Goal: Find specific page/section: Find specific page/section

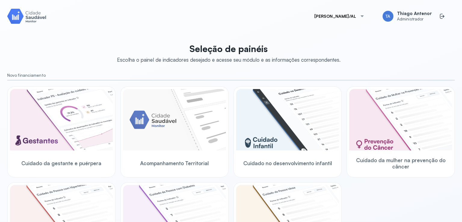
click at [321, 15] on button "Marechal Deodoro/AL" at bounding box center [339, 16] width 65 height 12
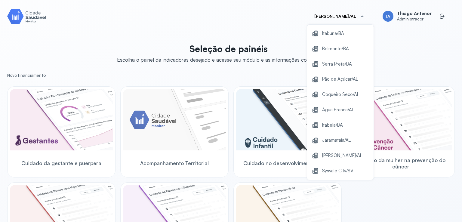
click at [283, 25] on div "Marechal Deodoro/AL Itabuna/BA Belmonte/BA Serra Preta/BA Pão de Açúcar/AL Coqu…" at bounding box center [231, 111] width 448 height 208
click at [274, 61] on div "Escolha o painel de indicadores desejado e acesse seu módulo e as informações c…" at bounding box center [228, 60] width 223 height 6
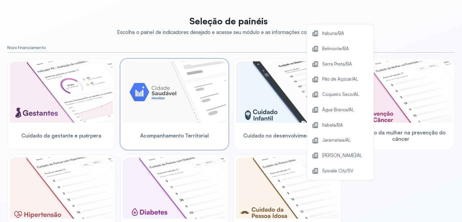
scroll to position [60, 0]
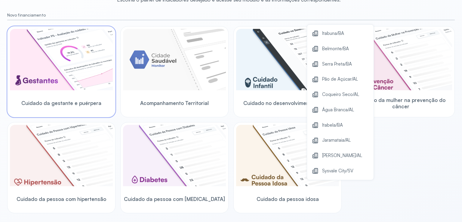
click at [108, 78] on img at bounding box center [61, 59] width 103 height 61
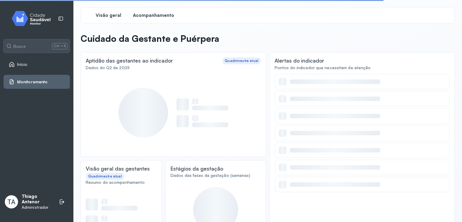
click at [148, 17] on span "Acompanhamento" at bounding box center [153, 16] width 41 height 6
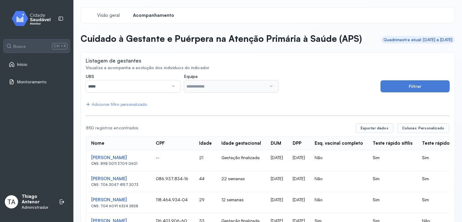
click at [148, 18] on span "Acompanhamento" at bounding box center [153, 16] width 41 height 6
click at [153, 92] on input "*****" at bounding box center [127, 86] width 83 height 12
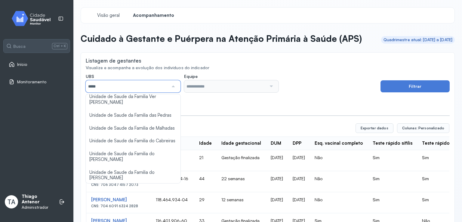
scroll to position [241, 0]
type input "*****"
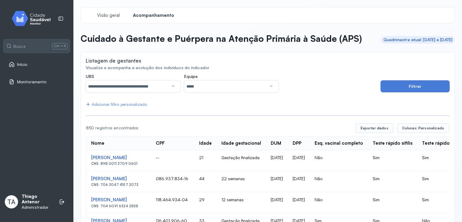
click at [200, 92] on input "*****" at bounding box center [225, 86] width 83 height 12
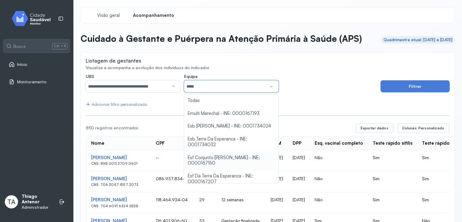
scroll to position [30, 0]
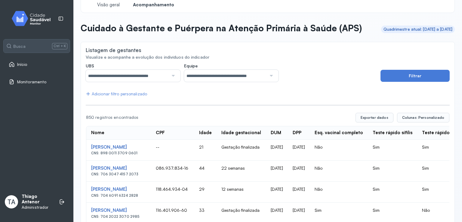
scroll to position [0, 0]
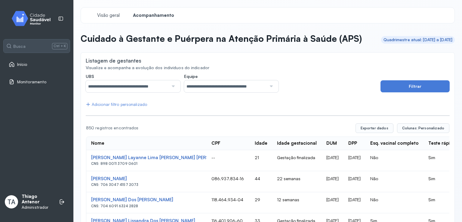
click at [134, 107] on div "Adicionar filtro personalizado" at bounding box center [116, 104] width 61 height 5
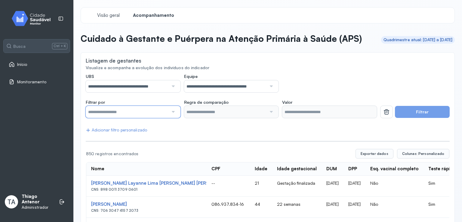
click at [139, 118] on input "text" at bounding box center [127, 112] width 83 height 12
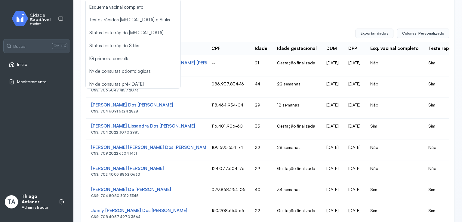
scroll to position [88, 0]
click at [260, 28] on div "**********" at bounding box center [268, 223] width 364 height 541
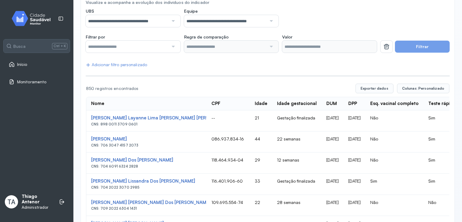
scroll to position [0, 0]
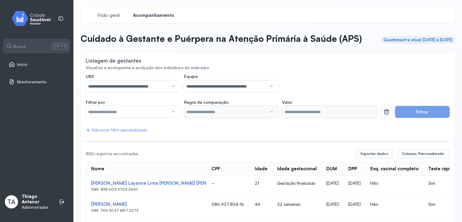
click at [160, 14] on span "Acompanhamento" at bounding box center [153, 16] width 41 height 6
click at [150, 17] on span "Acompanhamento" at bounding box center [153, 16] width 41 height 6
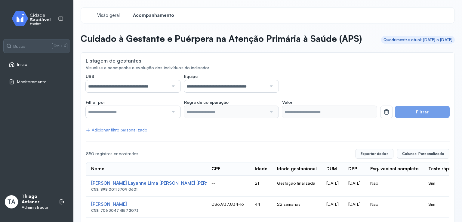
click at [150, 43] on p "Cuidado à Gestante e Puérpera na Atenção Primária à Saúde (APS)" at bounding box center [221, 38] width 281 height 11
click at [17, 85] on div "Monitoramento" at bounding box center [37, 82] width 66 height 14
click at [23, 84] on span "Monitoramento" at bounding box center [32, 81] width 30 height 5
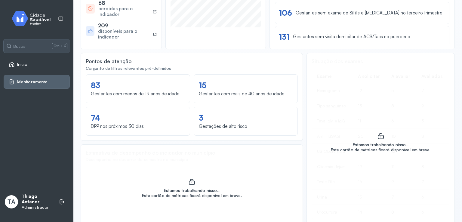
scroll to position [211, 0]
click at [307, 33] on div "Gestantes sem visita domiciliar de ACS/Tacs no puerpério" at bounding box center [351, 36] width 117 height 6
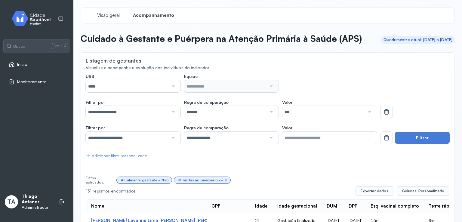
click at [12, 65] on icon at bounding box center [11, 64] width 5 height 5
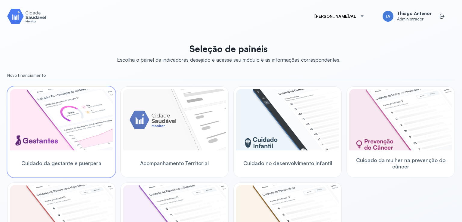
click at [58, 132] on img at bounding box center [61, 119] width 103 height 61
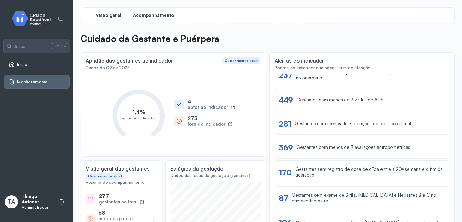
click at [151, 16] on span "Acompanhamento" at bounding box center [153, 16] width 41 height 6
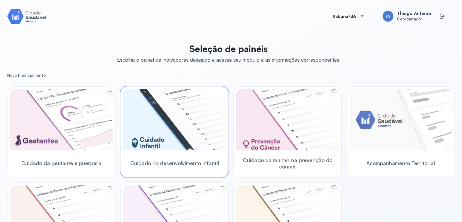
scroll to position [30, 0]
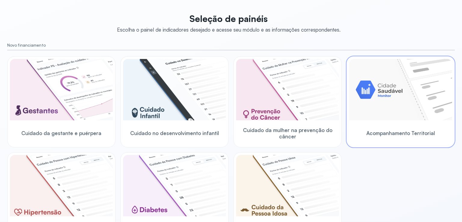
click at [389, 98] on img at bounding box center [400, 89] width 103 height 61
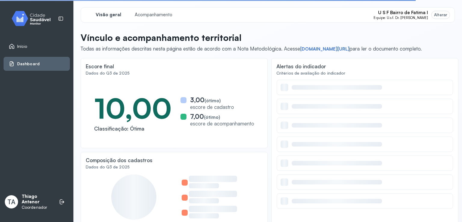
click at [440, 16] on div "Alterar" at bounding box center [440, 14] width 13 height 5
click at [434, 13] on div "Alterar" at bounding box center [440, 14] width 13 height 5
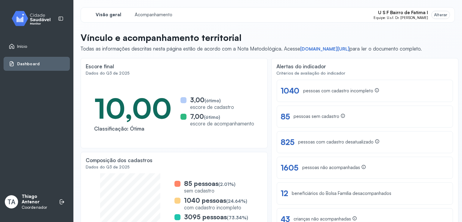
click at [438, 17] on div "Alterar" at bounding box center [440, 14] width 13 height 5
click at [437, 15] on div "Alterar" at bounding box center [440, 14] width 13 height 5
click at [439, 32] on div "Visão geral Acompanhamento U S F Bairro de Fatima I Equipe: U.s.f. Dr. [PERSON_…" at bounding box center [268, 118] width 374 height 222
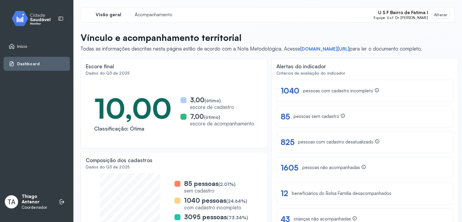
click at [434, 16] on div "Alterar" at bounding box center [440, 14] width 13 height 5
click at [436, 15] on div "Alterar" at bounding box center [440, 14] width 13 height 5
click at [392, 26] on div "Visão geral Acompanhamento U S F Bairro de Fatima I Equipe: U.s.f. Dr. [PERSON_…" at bounding box center [268, 118] width 374 height 222
click at [432, 15] on div "Alterar" at bounding box center [441, 15] width 18 height 8
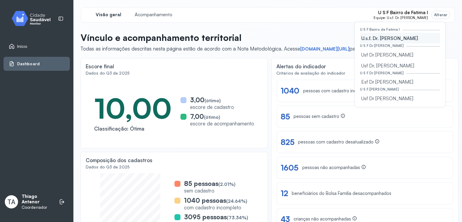
click at [332, 29] on div "Visão geral Acompanhamento U S F Bairro de Fatima I Equipe: U.s.f. Dr. [PERSON_…" at bounding box center [268, 118] width 374 height 222
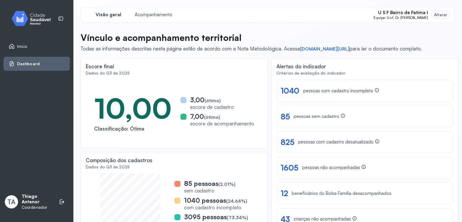
click at [427, 16] on div "U S F Bairro de Fatima I Equipe: U.s.f. Dr. [PERSON_NAME] Alterar" at bounding box center [412, 15] width 76 height 10
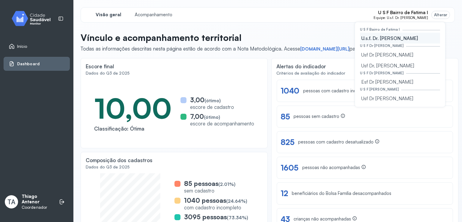
click at [316, 33] on p "Vínculo e acompanhamento territorial" at bounding box center [251, 37] width 341 height 11
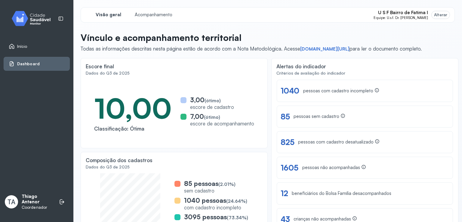
click at [443, 15] on div "Alterar" at bounding box center [441, 15] width 18 height 8
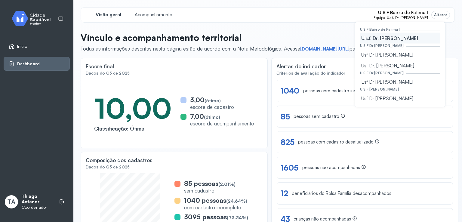
click at [437, 16] on div "Alterar" at bounding box center [440, 14] width 13 height 5
click at [335, 28] on div "Visão geral Acompanhamento U S F Bairro de Fatima I Equipe: U.s.f. Dr. [PERSON_…" at bounding box center [268, 118] width 374 height 222
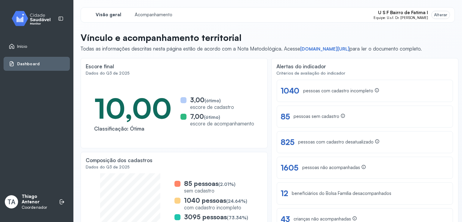
click at [442, 17] on div "Alterar" at bounding box center [440, 14] width 13 height 5
click at [438, 15] on div "Alterar" at bounding box center [440, 14] width 13 height 5
click at [432, 14] on div "Alterar" at bounding box center [441, 15] width 18 height 8
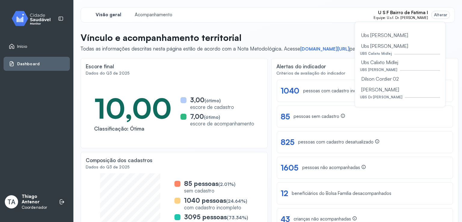
scroll to position [120, 0]
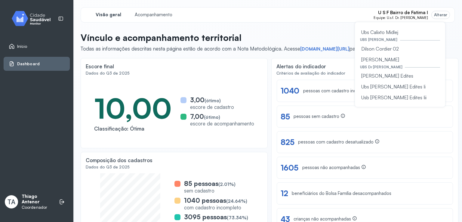
click at [338, 38] on p "Vínculo e acompanhamento territorial" at bounding box center [251, 37] width 341 height 11
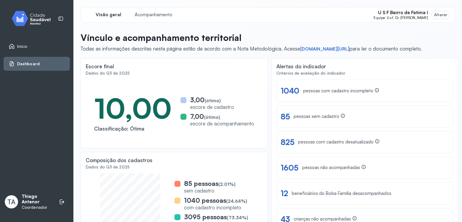
click at [434, 15] on div "Alterar" at bounding box center [440, 14] width 13 height 5
click at [432, 15] on div "Alterar" at bounding box center [441, 15] width 18 height 8
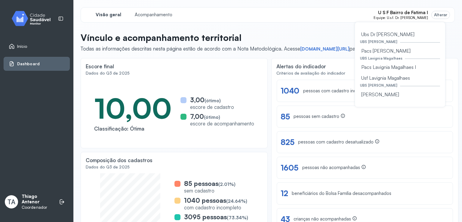
scroll to position [301, 0]
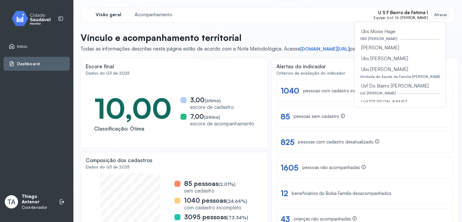
click at [329, 17] on div "Visão geral Acompanhamento U S F Bairro de Fatima I Equipe: U.s.f. Dr. [PERSON_…" at bounding box center [268, 14] width 374 height 15
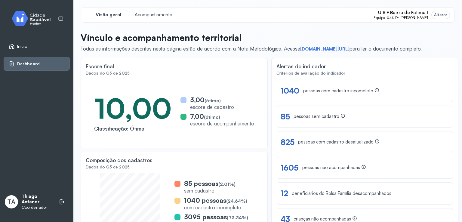
click at [432, 13] on div "Alterar" at bounding box center [441, 15] width 18 height 8
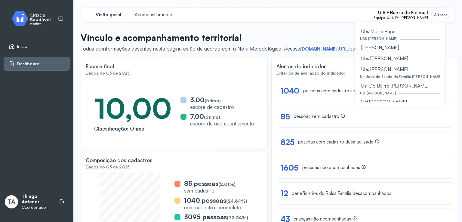
click at [333, 28] on div "Visão geral Acompanhamento U S F Bairro de Fatima I Equipe: U.s.f. Dr. [PERSON_…" at bounding box center [268, 118] width 374 height 222
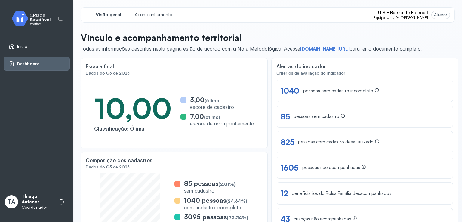
click at [432, 14] on div "Alterar" at bounding box center [441, 15] width 18 height 8
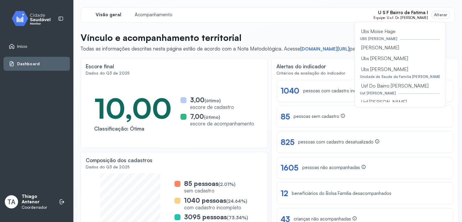
click at [340, 41] on p "Vínculo e acompanhamento territorial" at bounding box center [251, 37] width 341 height 11
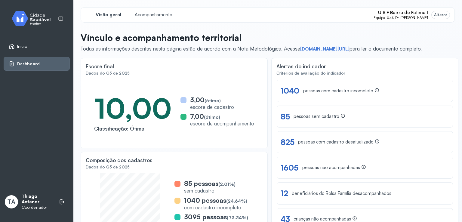
click at [438, 15] on div "Alterar" at bounding box center [440, 14] width 13 height 5
click at [434, 16] on div "Alterar" at bounding box center [440, 14] width 13 height 5
click at [438, 12] on div "Alterar" at bounding box center [441, 15] width 18 height 8
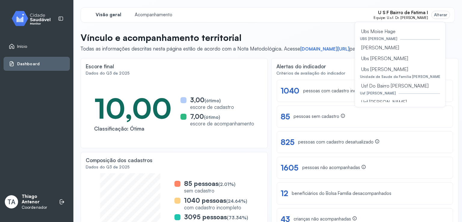
drag, startPoint x: 308, startPoint y: 24, endPoint x: 329, endPoint y: 26, distance: 20.6
click at [309, 24] on div "Visão geral Acompanhamento U S F Bairro de Fatima I Equipe: U.s.f. Dr. [PERSON_…" at bounding box center [268, 118] width 374 height 222
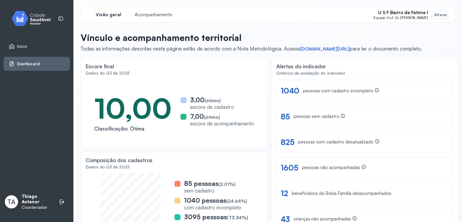
click at [435, 14] on div "Alterar" at bounding box center [440, 14] width 13 height 5
click at [441, 13] on div "Alterar" at bounding box center [440, 14] width 13 height 5
click at [438, 13] on div "Alterar" at bounding box center [440, 14] width 13 height 5
click at [436, 13] on div "Alterar" at bounding box center [440, 14] width 13 height 5
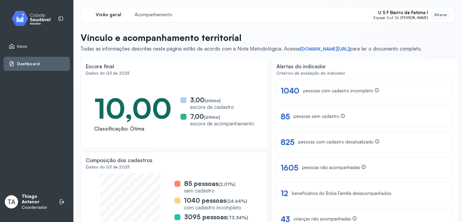
click at [432, 14] on div "Alterar" at bounding box center [441, 15] width 18 height 8
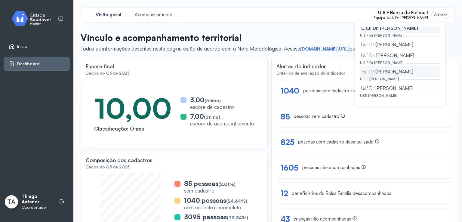
scroll to position [0, 0]
